Goal: Find specific page/section: Find specific page/section

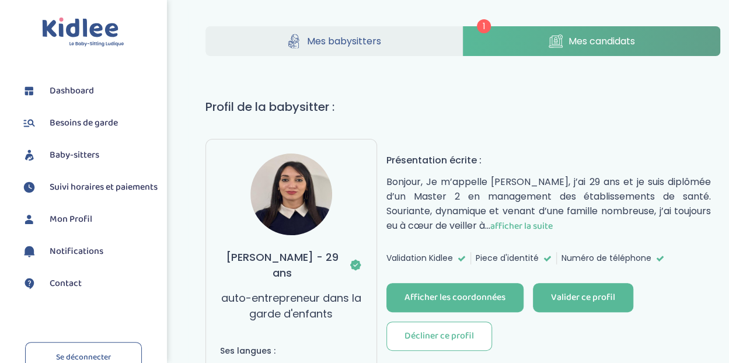
click at [561, 37] on link "Mes candidats" at bounding box center [591, 41] width 257 height 30
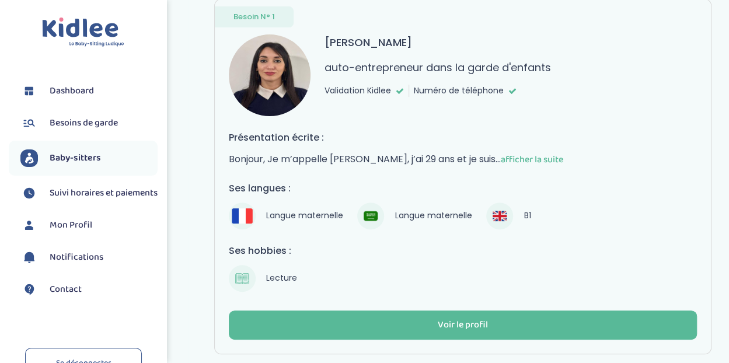
scroll to position [139, 0]
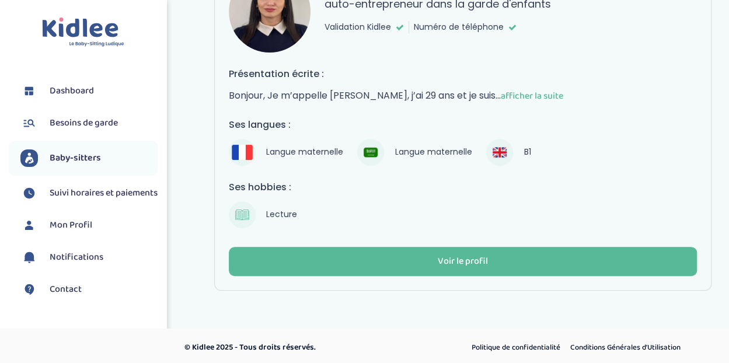
click at [362, 151] on span at bounding box center [370, 152] width 27 height 27
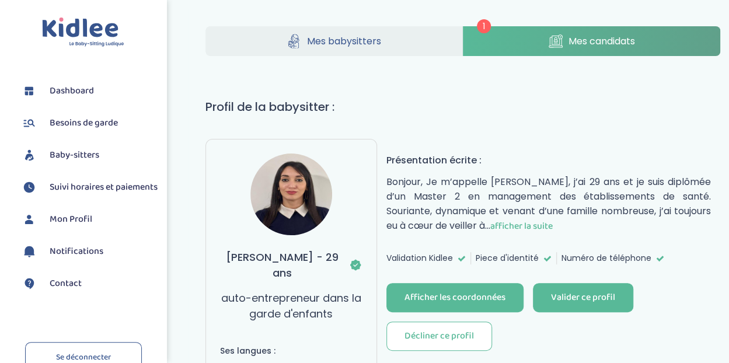
click at [316, 38] on span "Mes babysitters" at bounding box center [343, 41] width 74 height 15
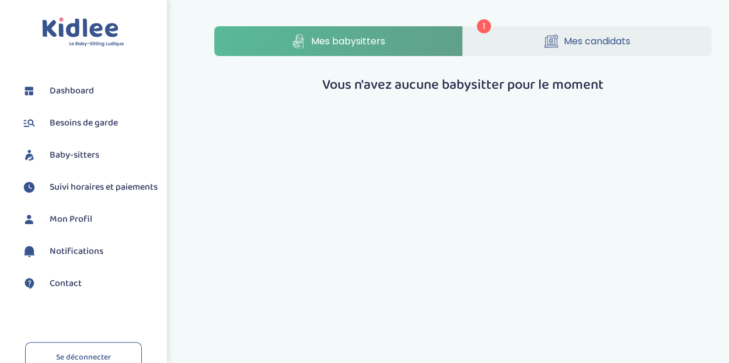
click at [572, 44] on span "Mes candidats" at bounding box center [597, 41] width 67 height 15
